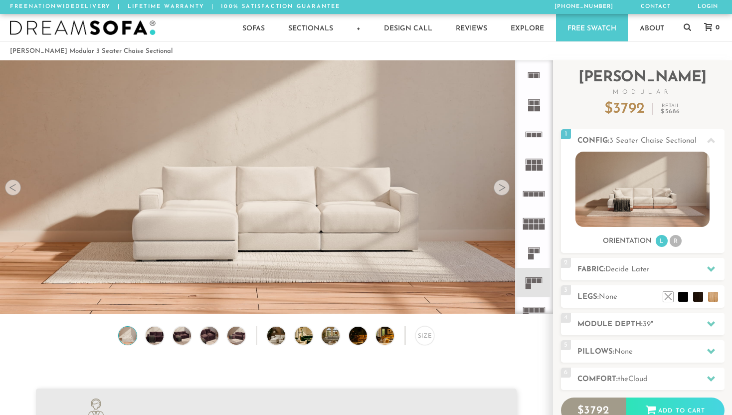
scroll to position [11010, 732]
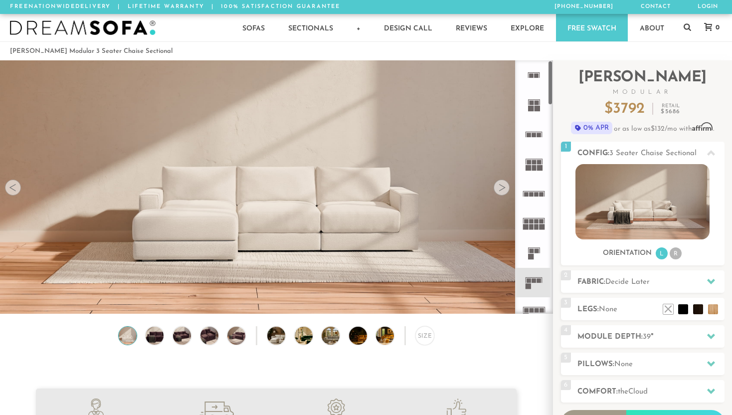
click at [503, 191] on div at bounding box center [502, 188] width 16 height 16
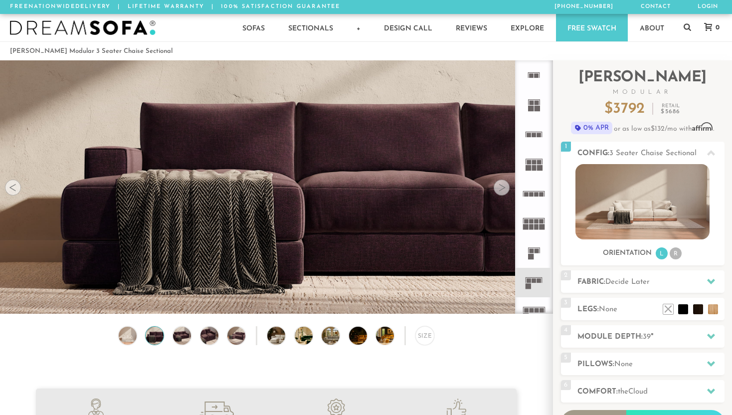
click at [503, 191] on div at bounding box center [502, 188] width 16 height 16
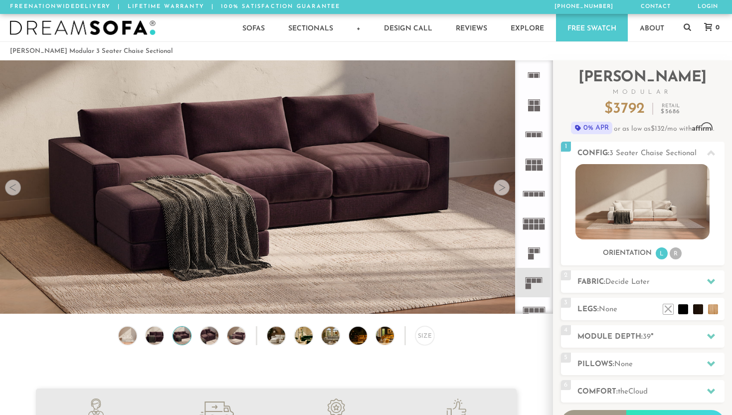
click at [503, 192] on div at bounding box center [502, 188] width 16 height 16
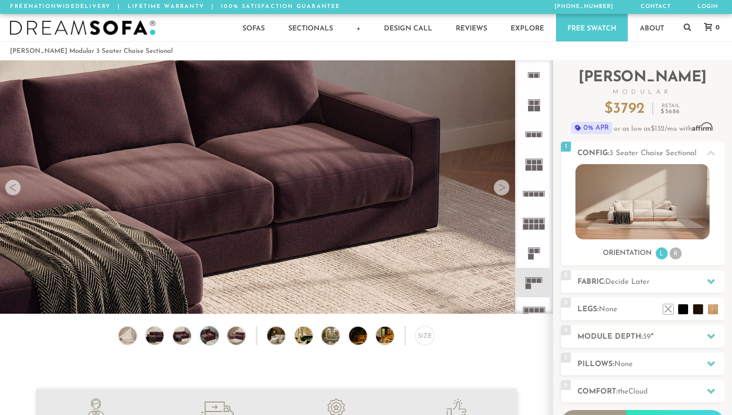
click at [503, 192] on div at bounding box center [502, 188] width 16 height 16
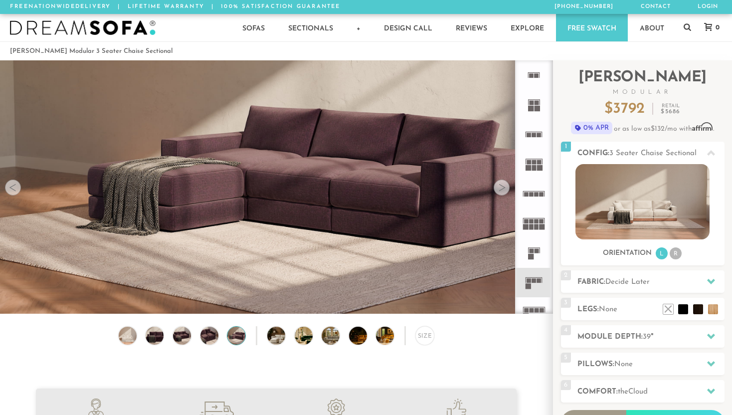
click at [503, 192] on div at bounding box center [502, 188] width 16 height 16
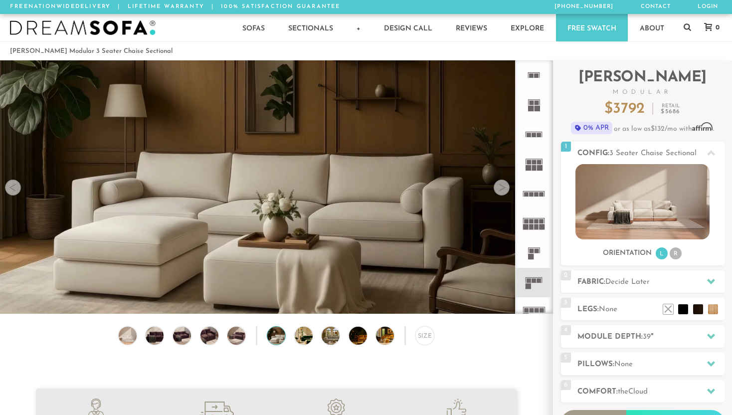
click at [503, 192] on div at bounding box center [502, 188] width 16 height 16
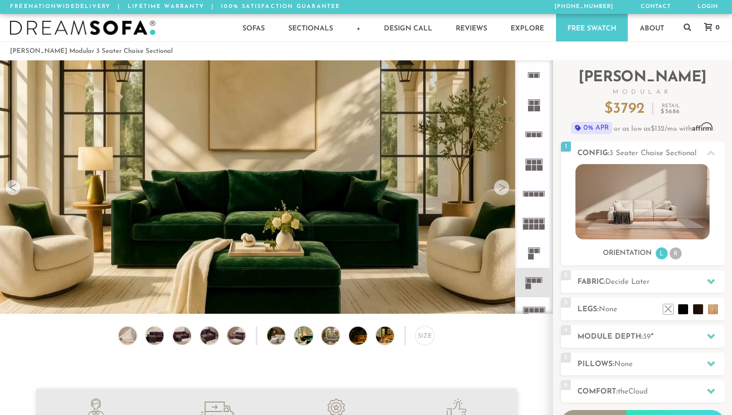
click at [503, 192] on div at bounding box center [502, 188] width 16 height 16
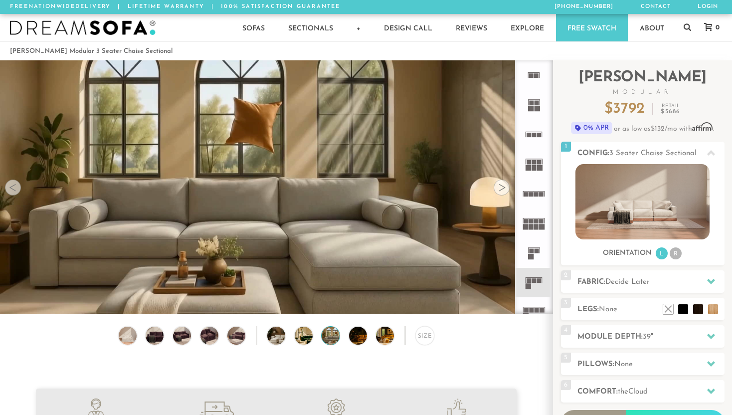
click at [503, 192] on div at bounding box center [502, 188] width 16 height 16
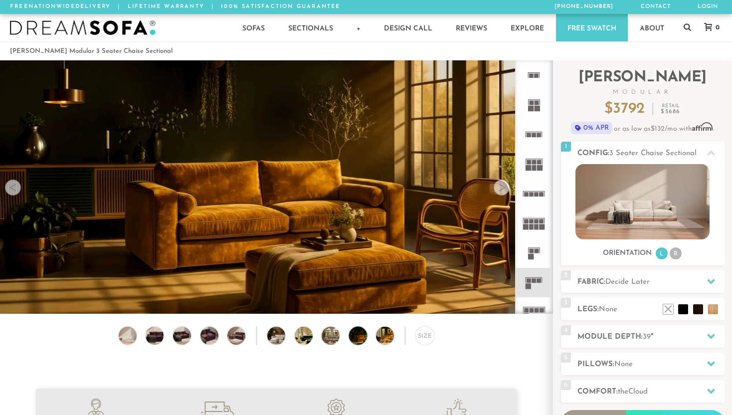
click at [503, 192] on div at bounding box center [502, 188] width 16 height 16
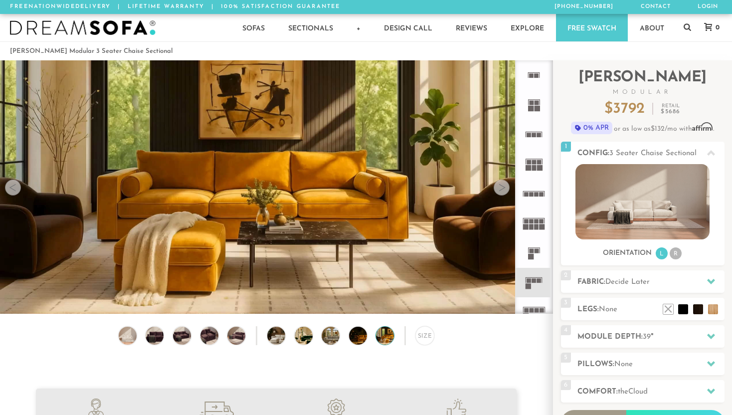
click at [503, 192] on div at bounding box center [502, 188] width 16 height 16
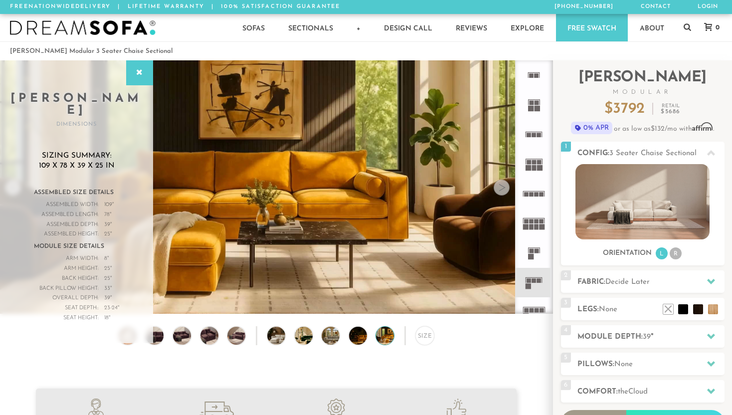
click at [503, 192] on div at bounding box center [502, 188] width 16 height 16
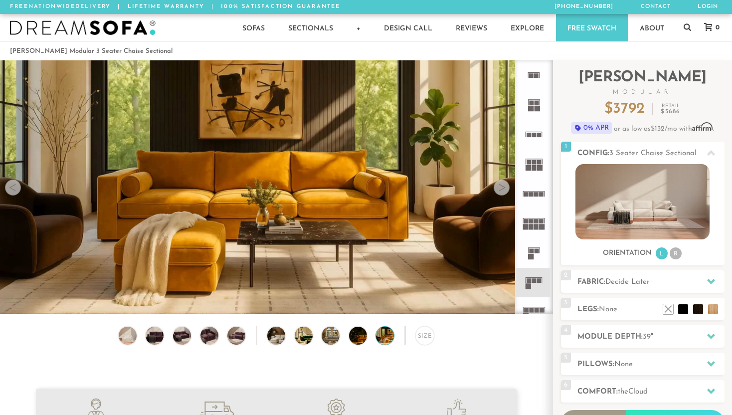
click at [503, 192] on div at bounding box center [502, 188] width 16 height 16
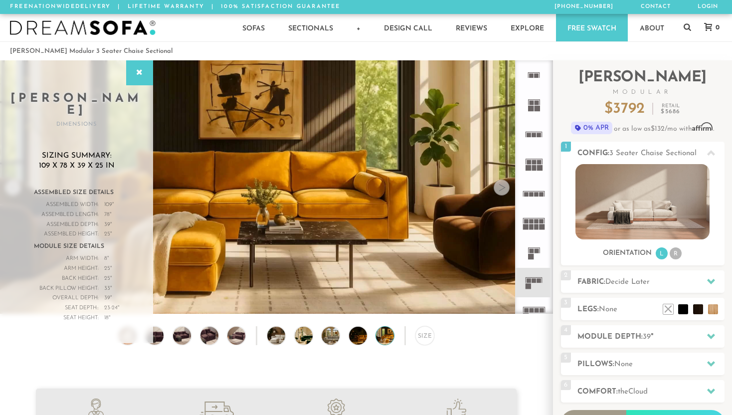
click at [504, 192] on div at bounding box center [502, 188] width 16 height 16
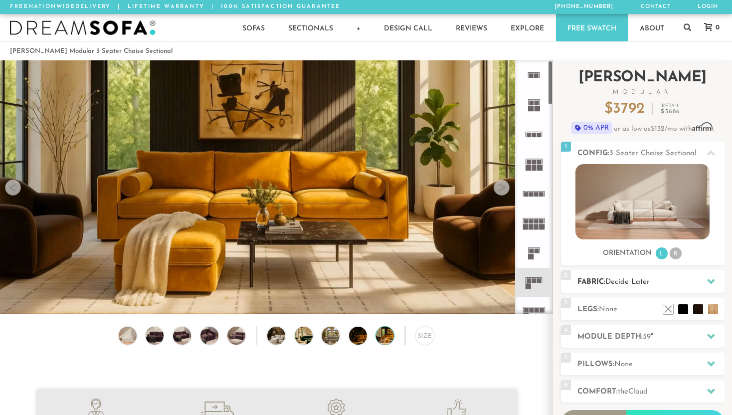
click at [630, 286] on h2 "Fabric: Decide Later" at bounding box center [651, 281] width 147 height 11
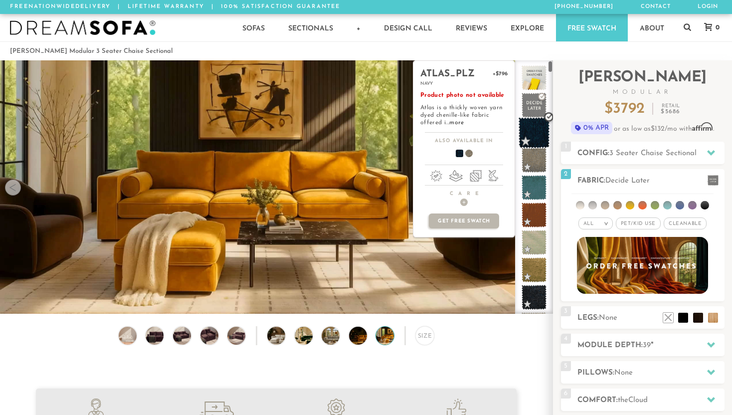
click at [534, 119] on span at bounding box center [534, 132] width 31 height 31
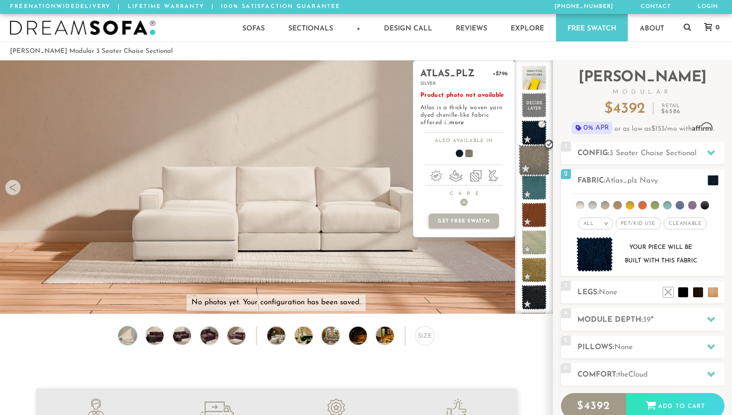
click at [534, 164] on span at bounding box center [534, 160] width 31 height 31
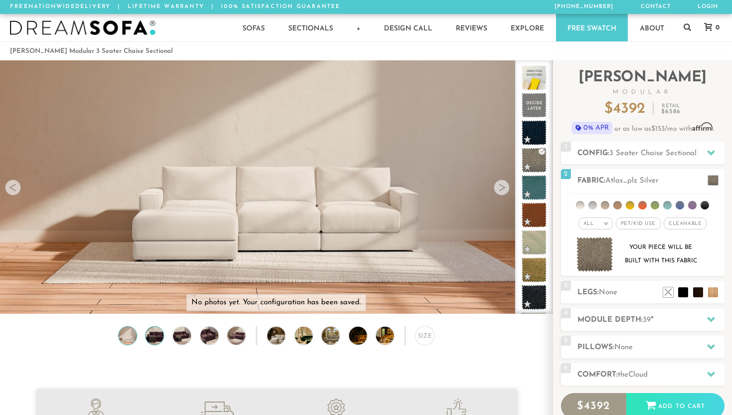
click at [155, 335] on img at bounding box center [154, 336] width 21 height 18
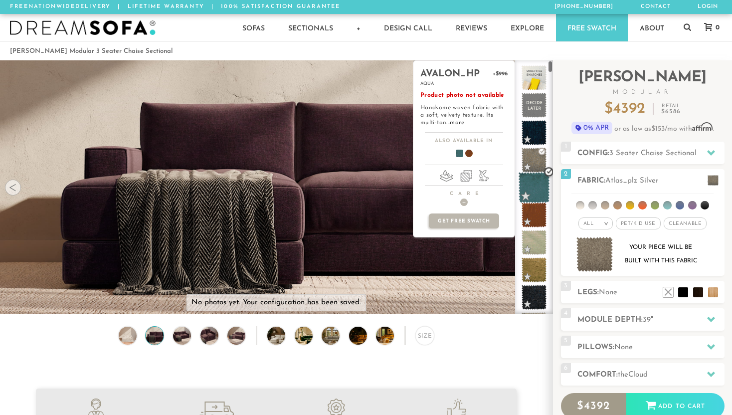
click at [534, 180] on span at bounding box center [534, 187] width 31 height 31
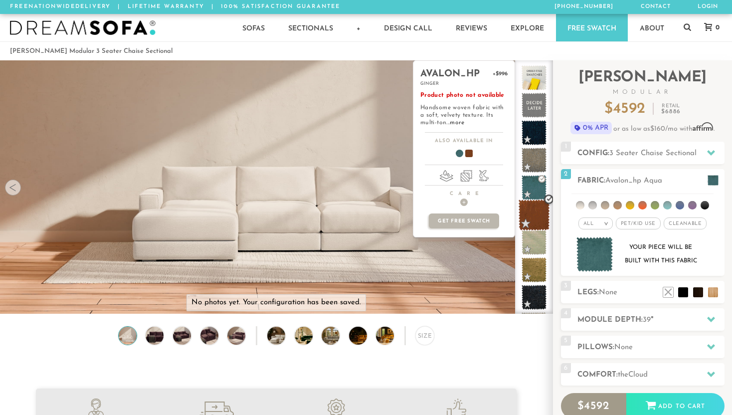
click at [535, 221] on span at bounding box center [534, 215] width 31 height 31
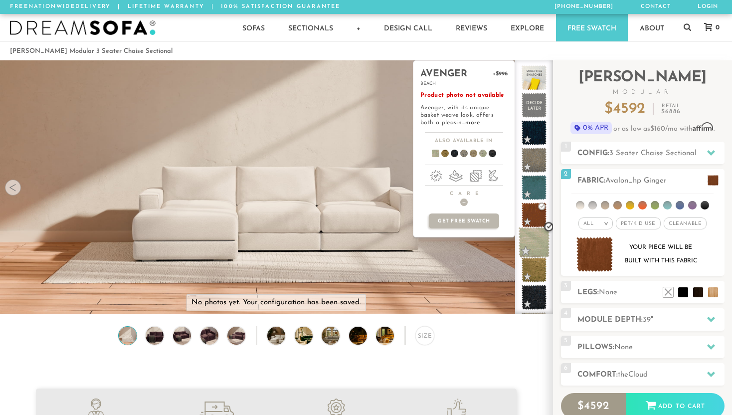
click at [535, 249] on span at bounding box center [534, 242] width 31 height 31
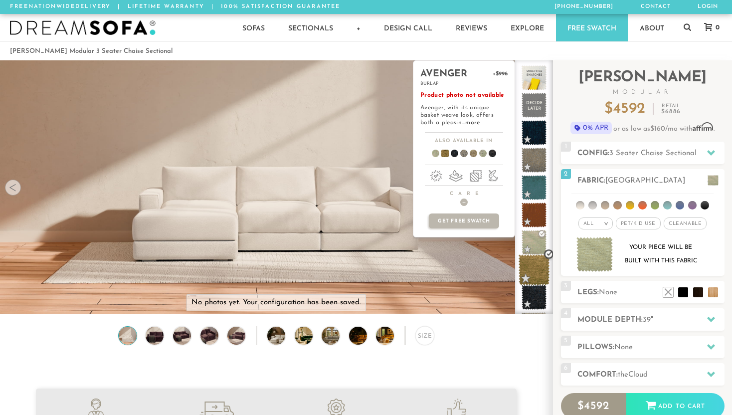
click at [535, 271] on span at bounding box center [534, 269] width 31 height 31
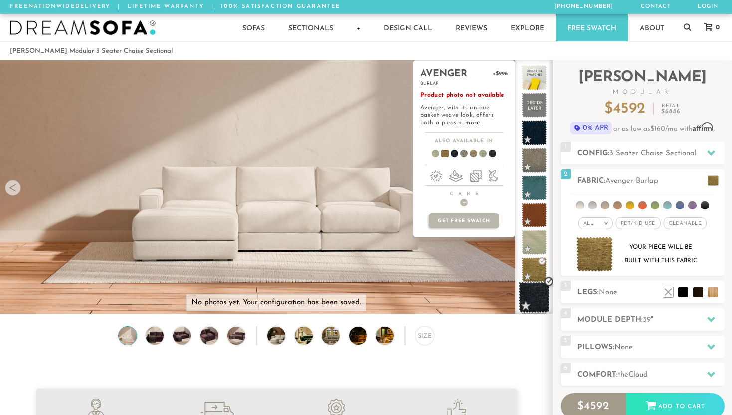
click at [536, 290] on span at bounding box center [534, 297] width 31 height 31
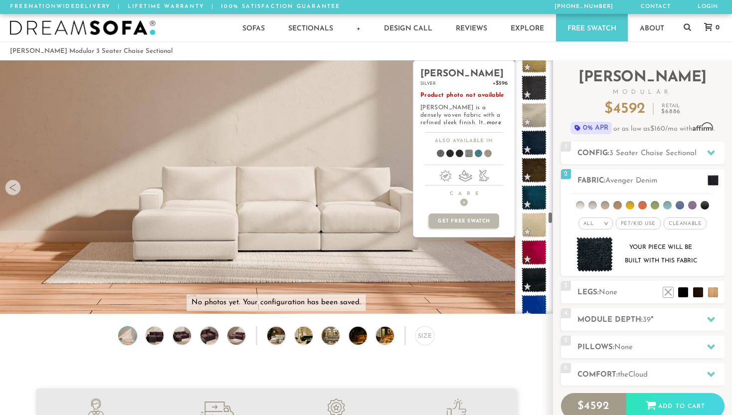
scroll to position [4475, 0]
